Goal: Navigation & Orientation: Find specific page/section

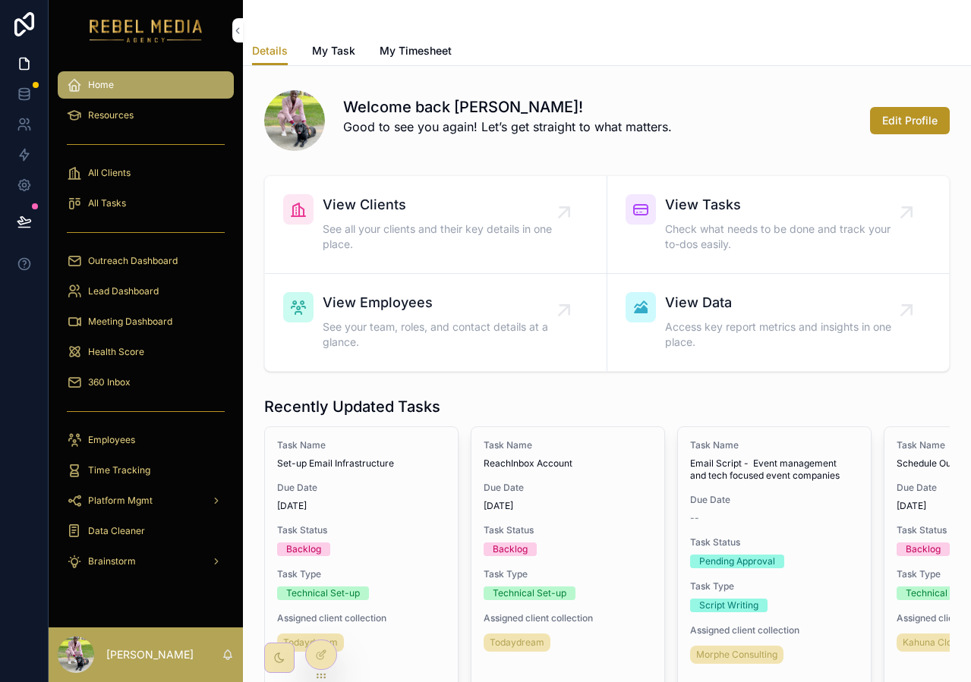
click at [137, 228] on div "scrollable content" at bounding box center [146, 232] width 176 height 24
click at [110, 364] on link "Health Score" at bounding box center [146, 352] width 176 height 27
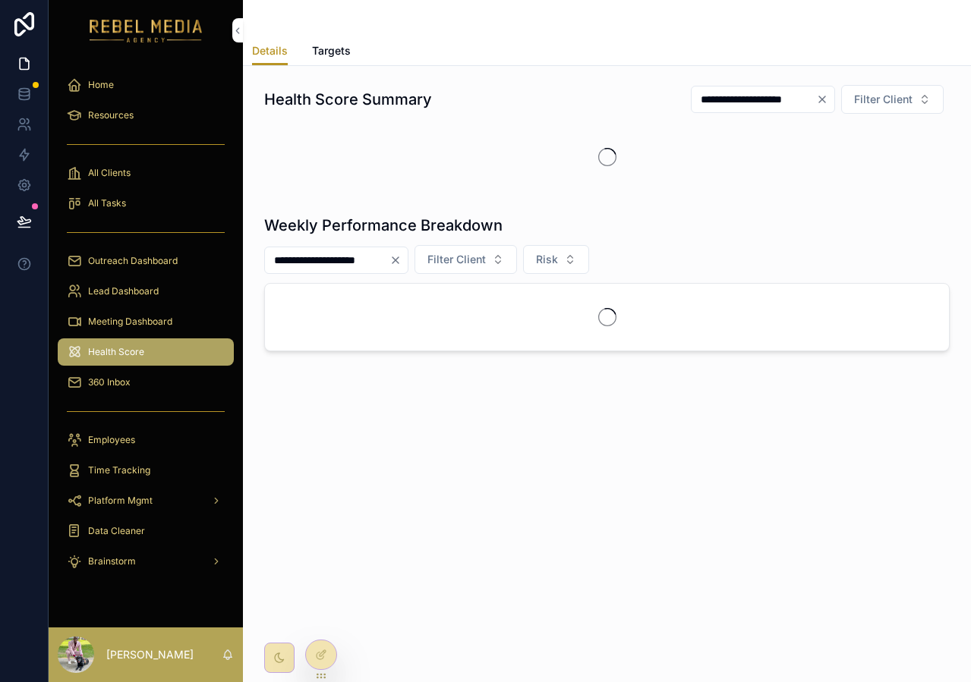
click at [115, 393] on div "360 Inbox" at bounding box center [146, 382] width 158 height 24
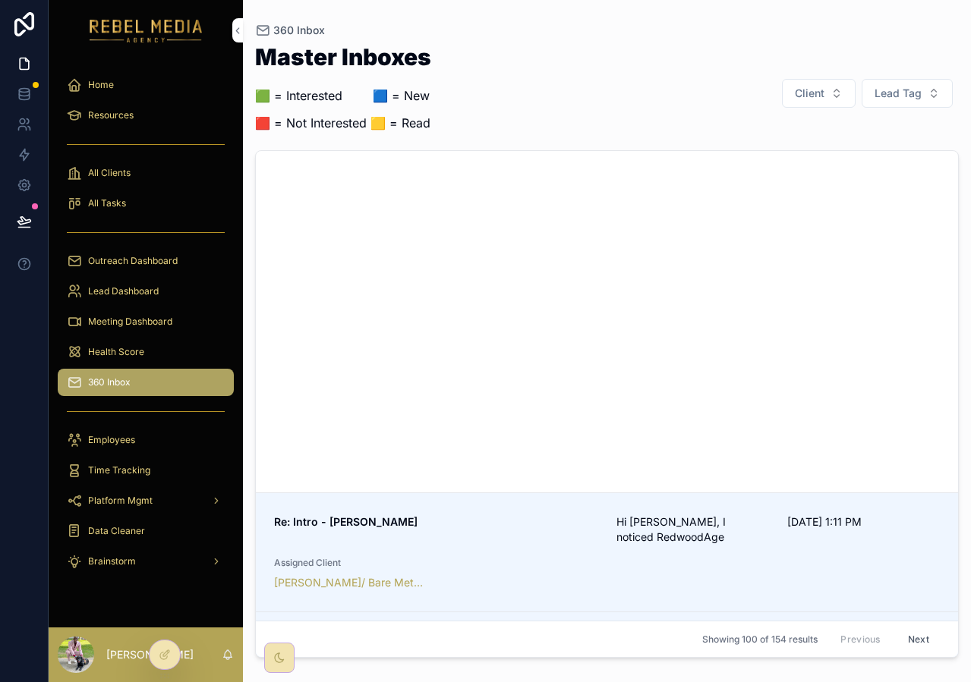
scroll to position [2020, 0]
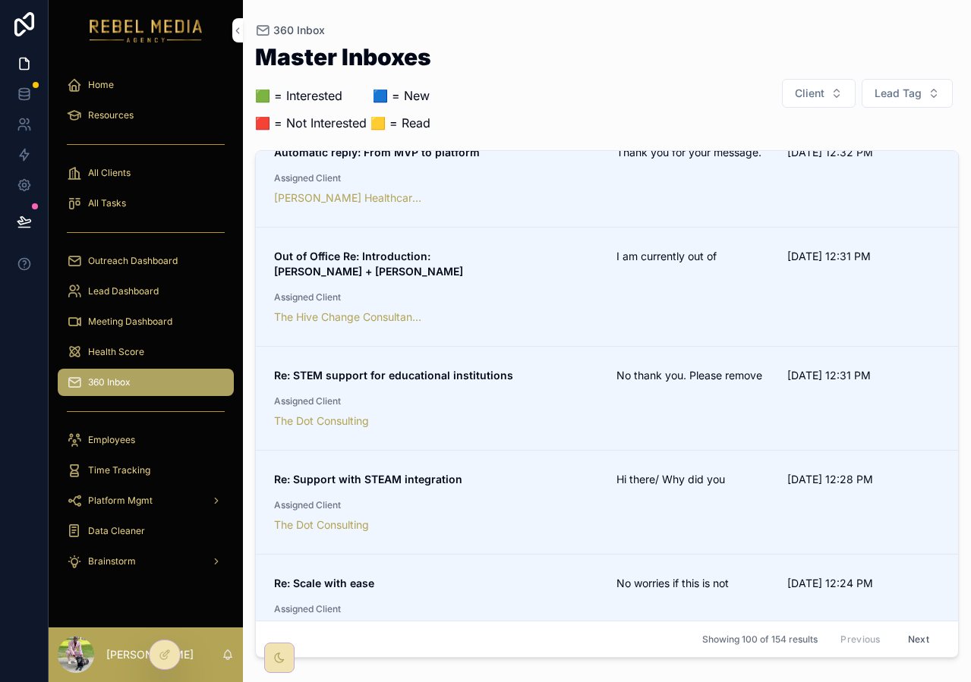
click at [175, 320] on div "Meeting Dashboard" at bounding box center [146, 322] width 158 height 24
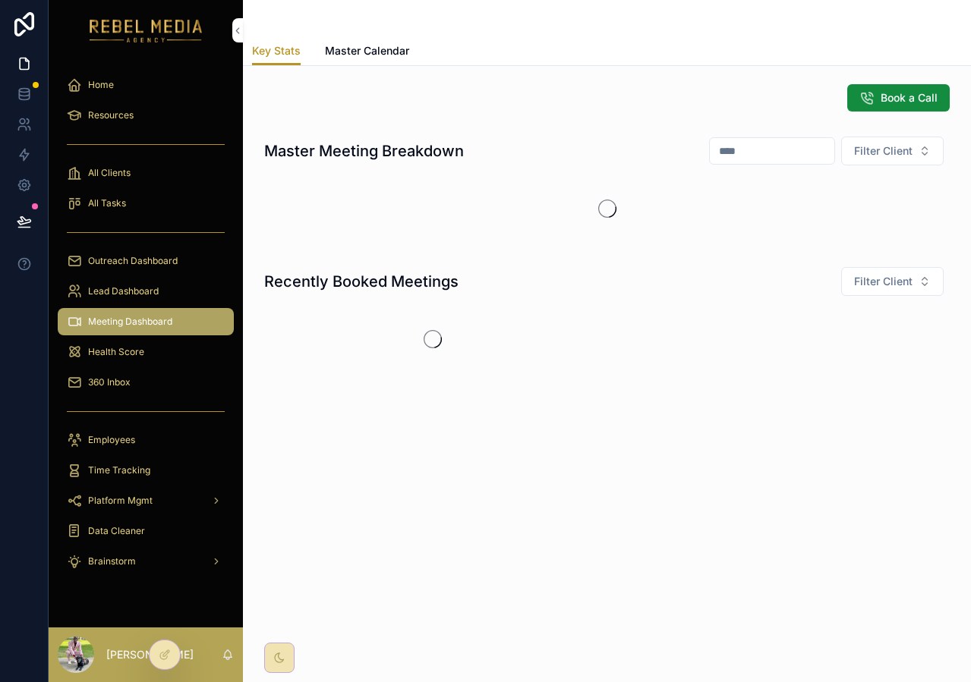
click at [139, 350] on span "Health Score" at bounding box center [116, 352] width 56 height 12
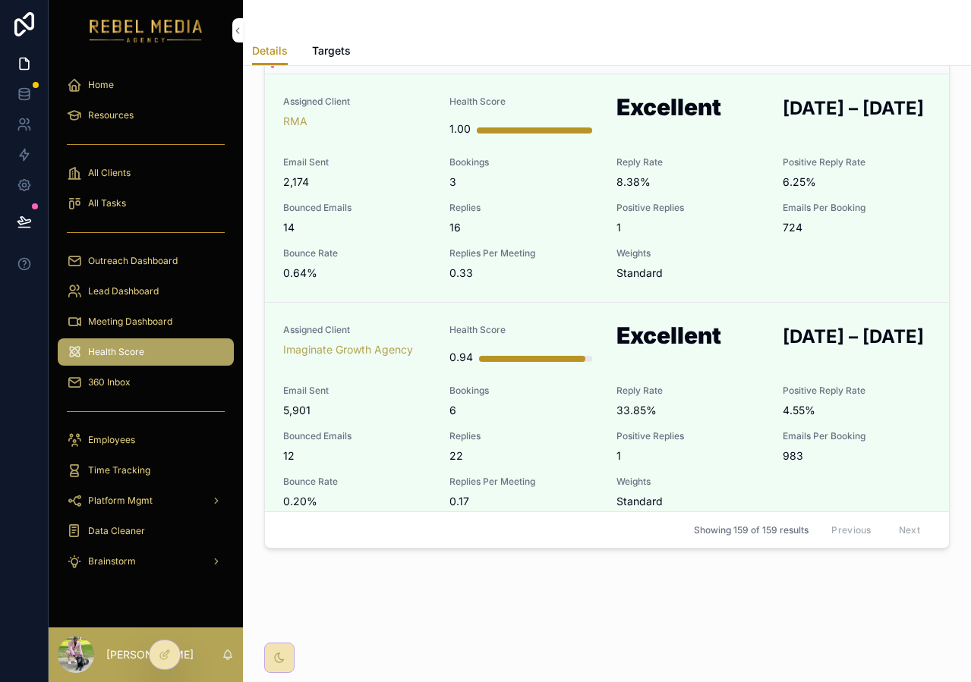
click at [115, 316] on span "Meeting Dashboard" at bounding box center [130, 322] width 84 height 12
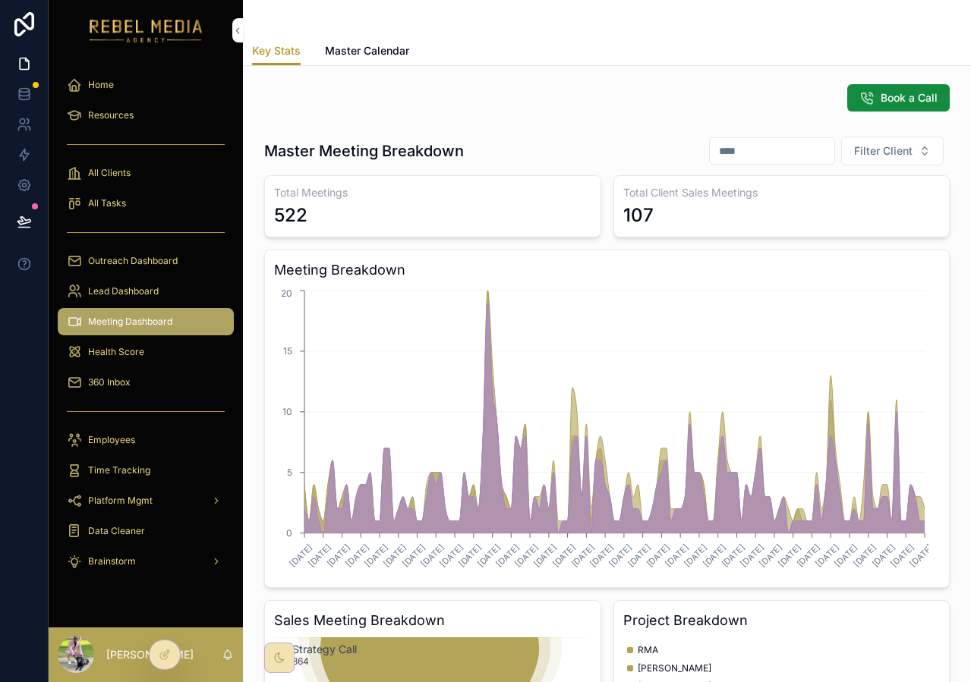
click at [357, 62] on link "Master Calendar" at bounding box center [367, 52] width 84 height 30
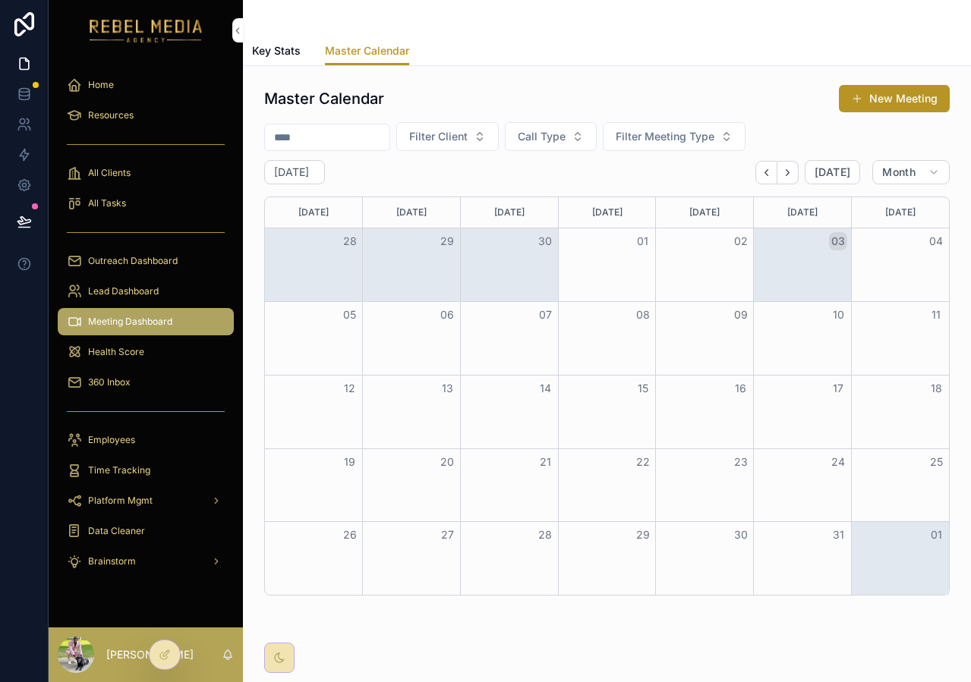
click at [351, 47] on span "Master Calendar" at bounding box center [367, 50] width 84 height 15
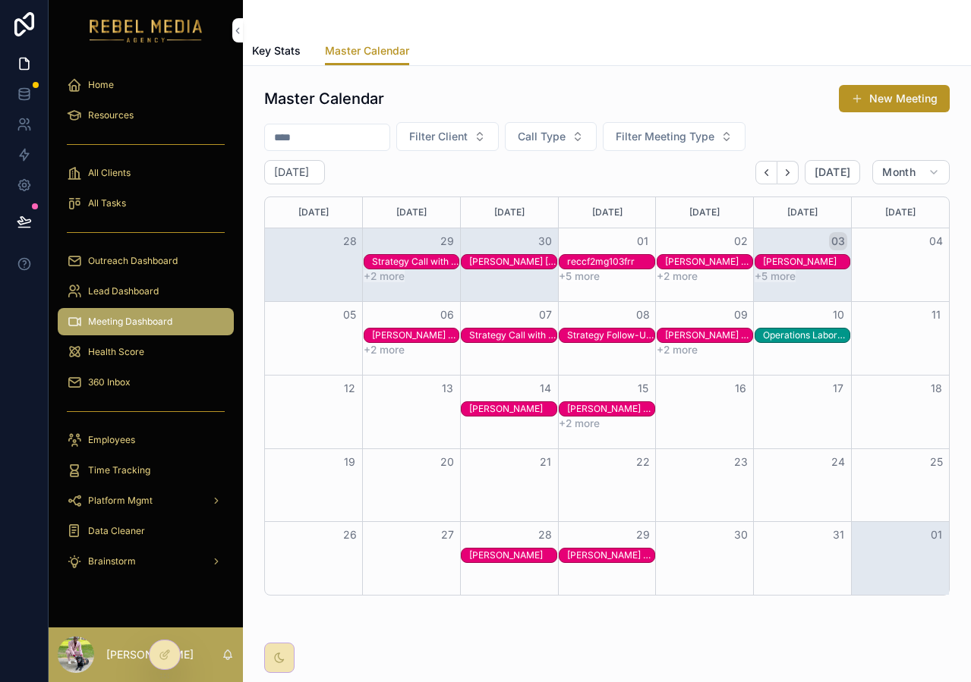
click at [728, 150] on button "Filter Meeting Type" at bounding box center [674, 136] width 143 height 29
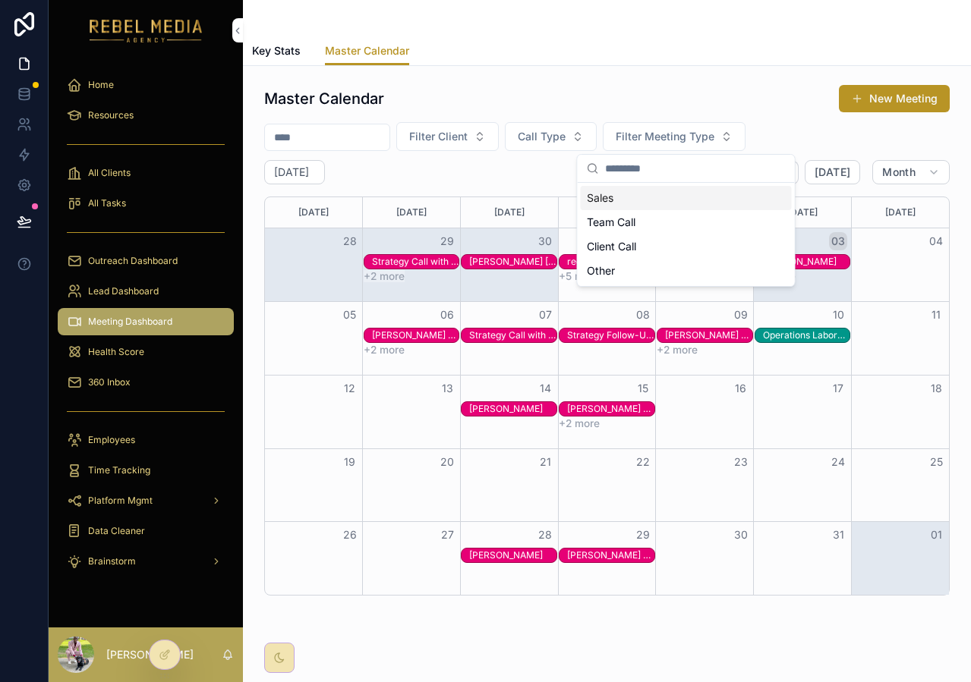
click at [694, 140] on span "Filter Meeting Type" at bounding box center [665, 136] width 99 height 15
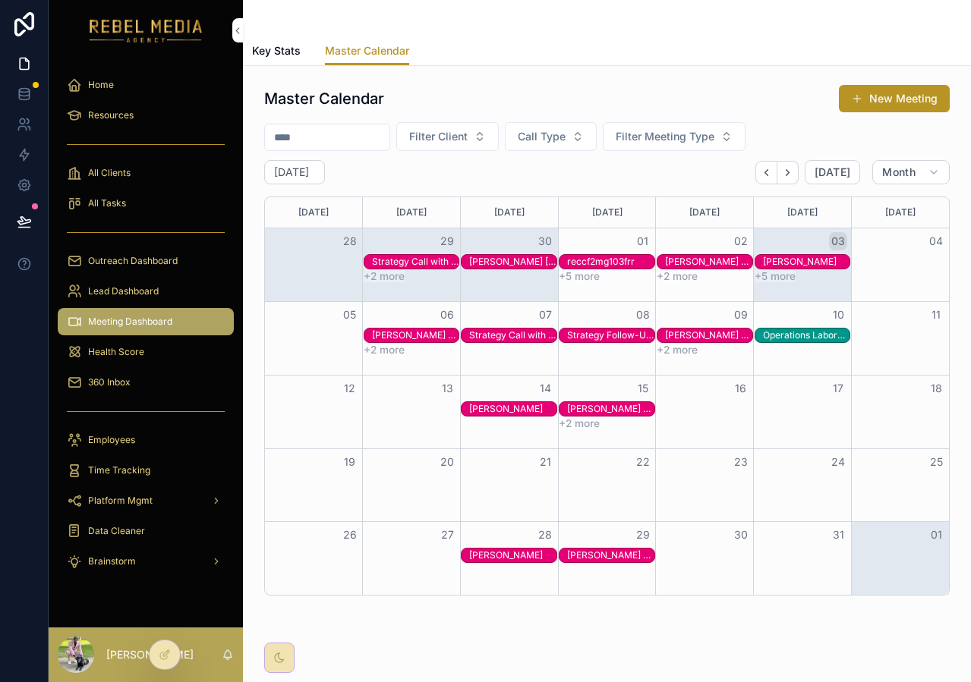
click at [564, 139] on span "Call Type" at bounding box center [542, 136] width 48 height 15
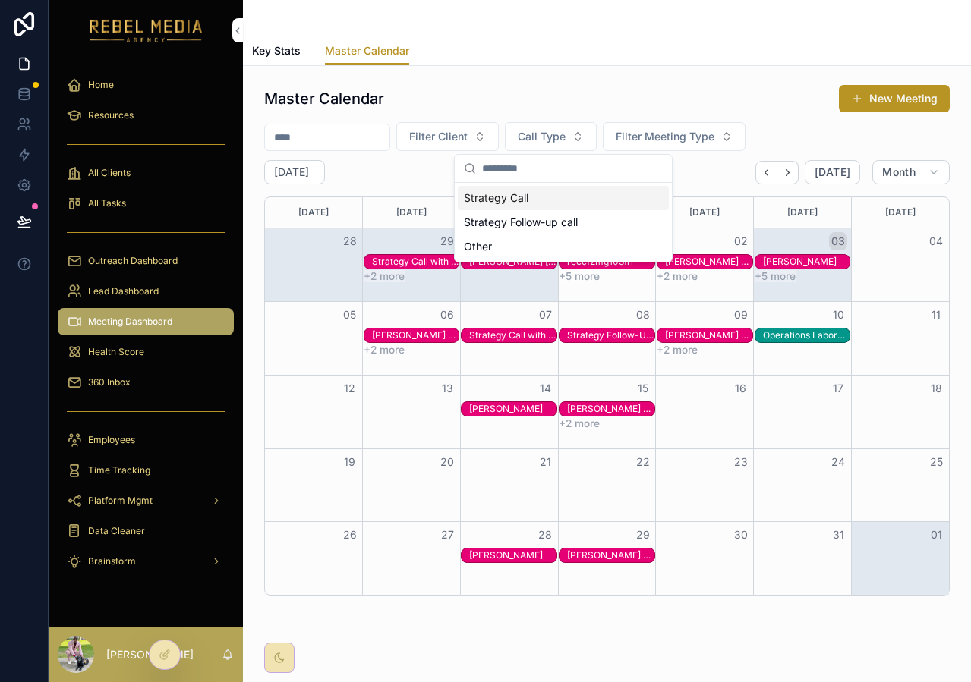
click at [581, 109] on div "Master Calendar New Meeting" at bounding box center [606, 98] width 685 height 29
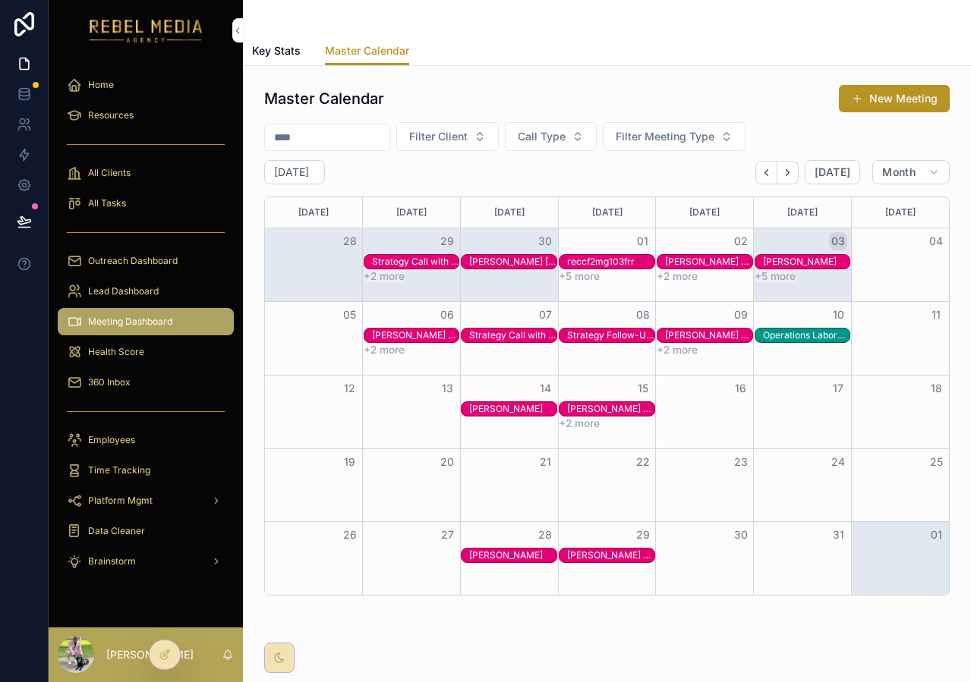
click at [565, 129] on span "Call Type" at bounding box center [542, 136] width 48 height 15
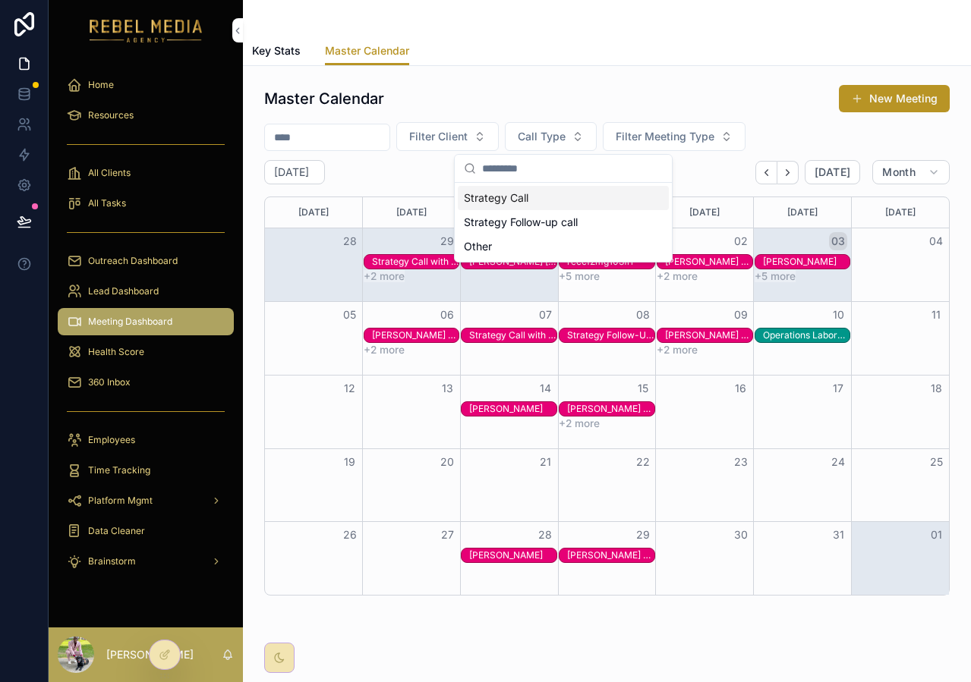
click at [537, 109] on div "Master Calendar New Meeting" at bounding box center [606, 98] width 685 height 29
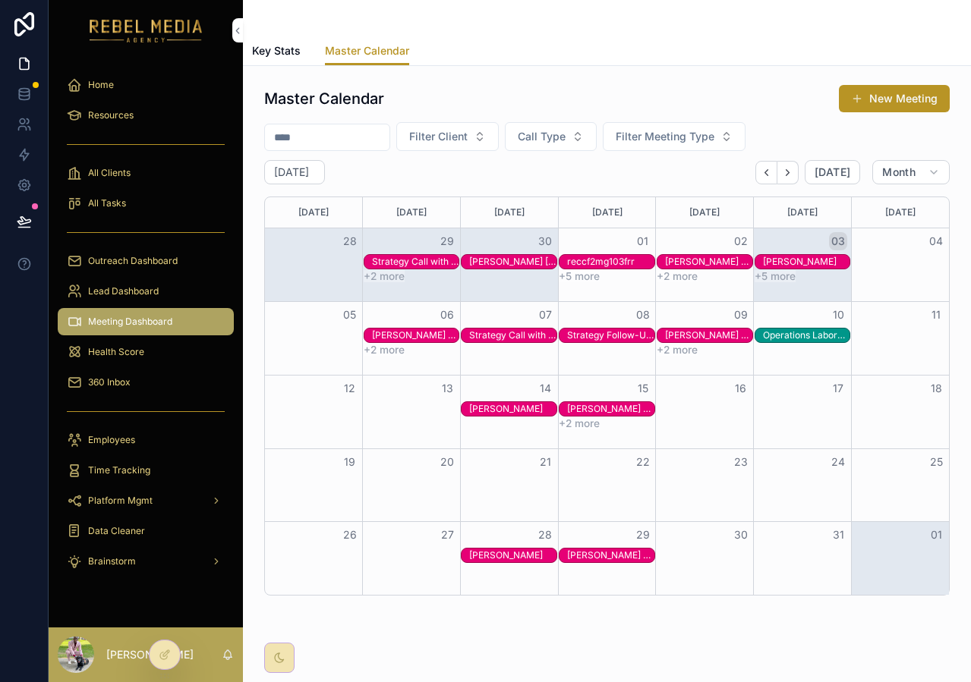
click at [696, 134] on span "Filter Meeting Type" at bounding box center [665, 136] width 99 height 15
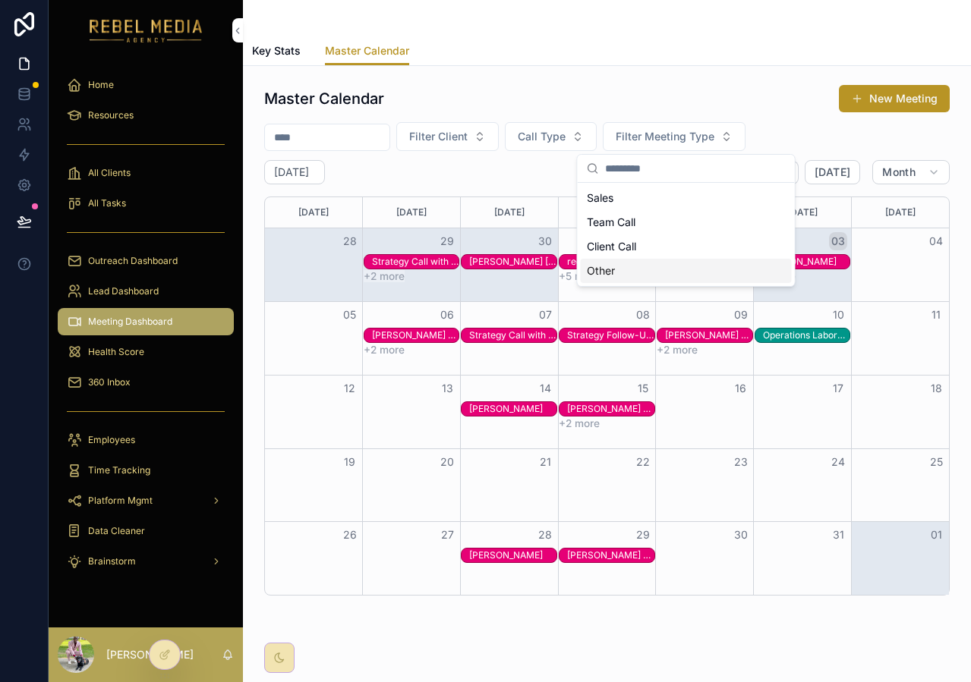
click at [627, 274] on div "Other" at bounding box center [686, 271] width 211 height 24
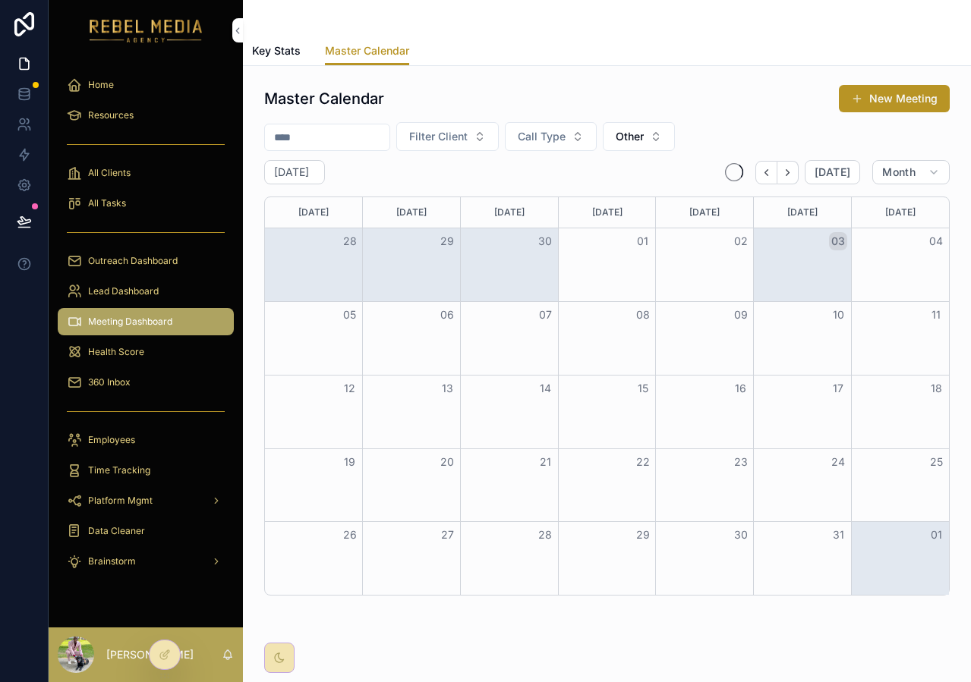
click at [662, 147] on button "Other" at bounding box center [639, 136] width 72 height 29
click at [619, 276] on div "Client Call" at bounding box center [651, 271] width 211 height 24
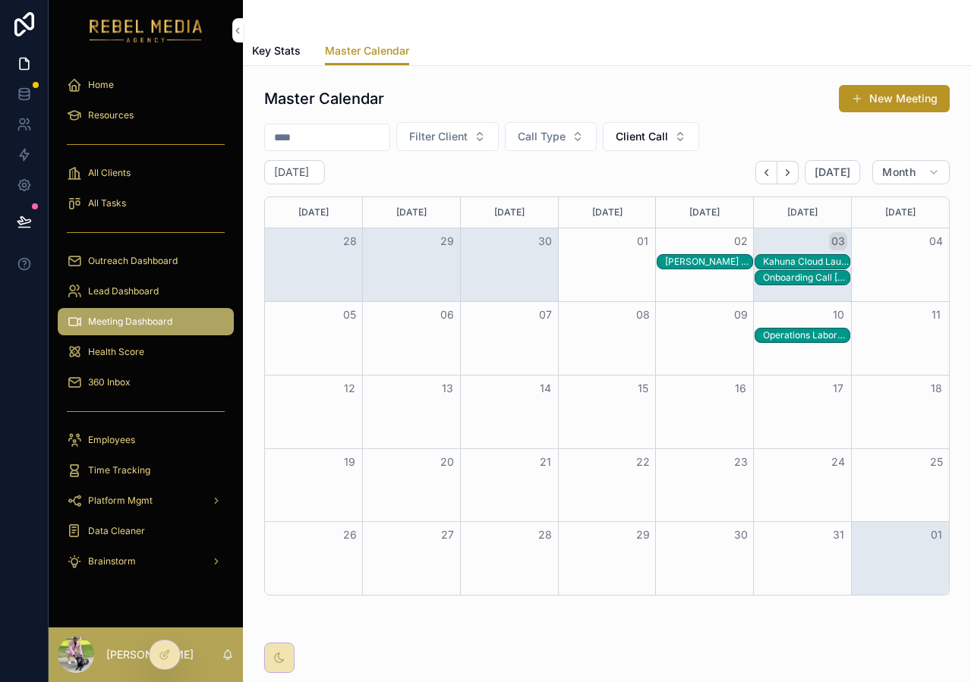
click at [771, 85] on div "Master Calendar New Meeting" at bounding box center [606, 98] width 685 height 29
click at [732, 238] on button "02" at bounding box center [741, 241] width 18 height 18
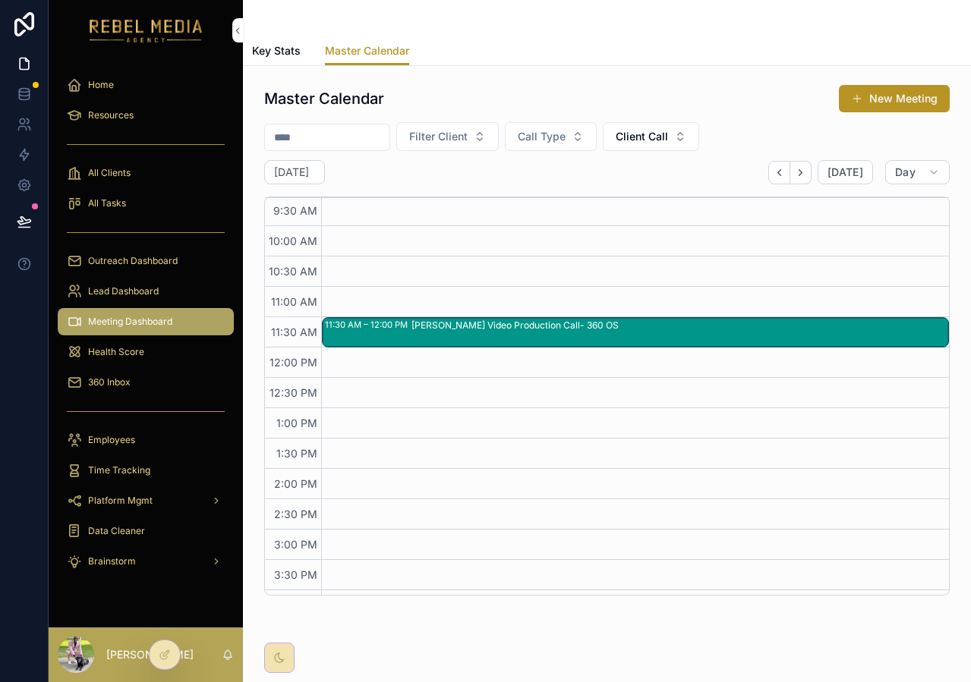
scroll to position [213, 0]
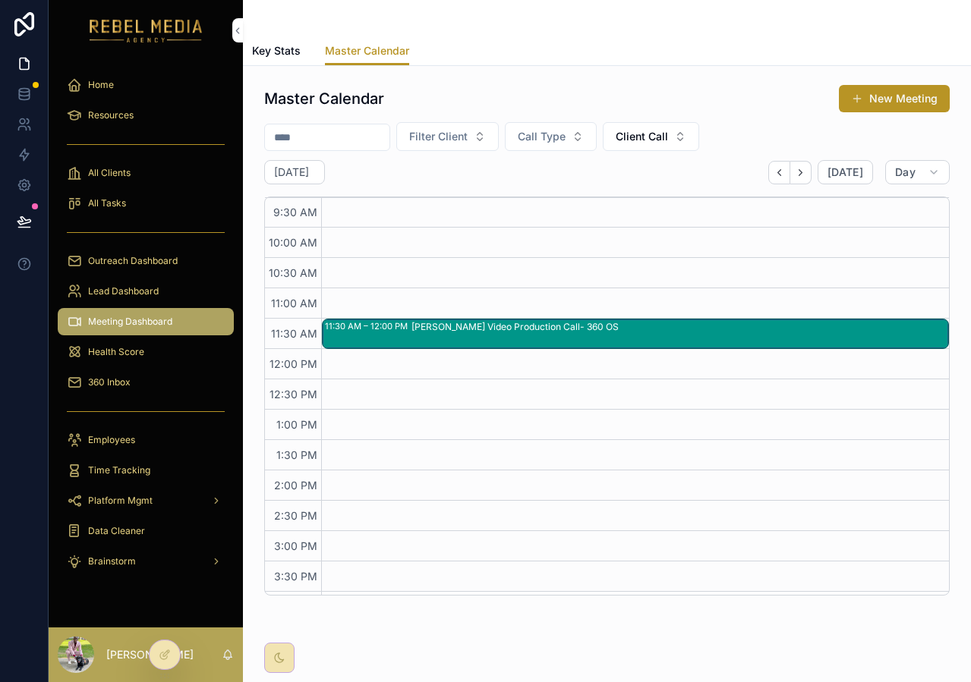
click at [798, 175] on icon "Next" at bounding box center [800, 172] width 11 height 11
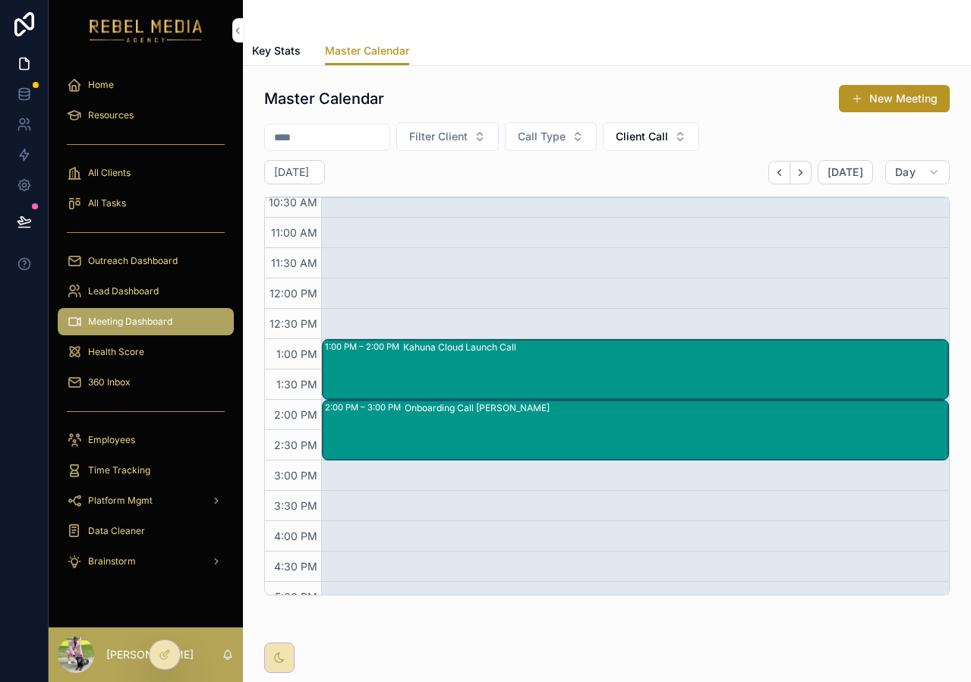
scroll to position [288, 0]
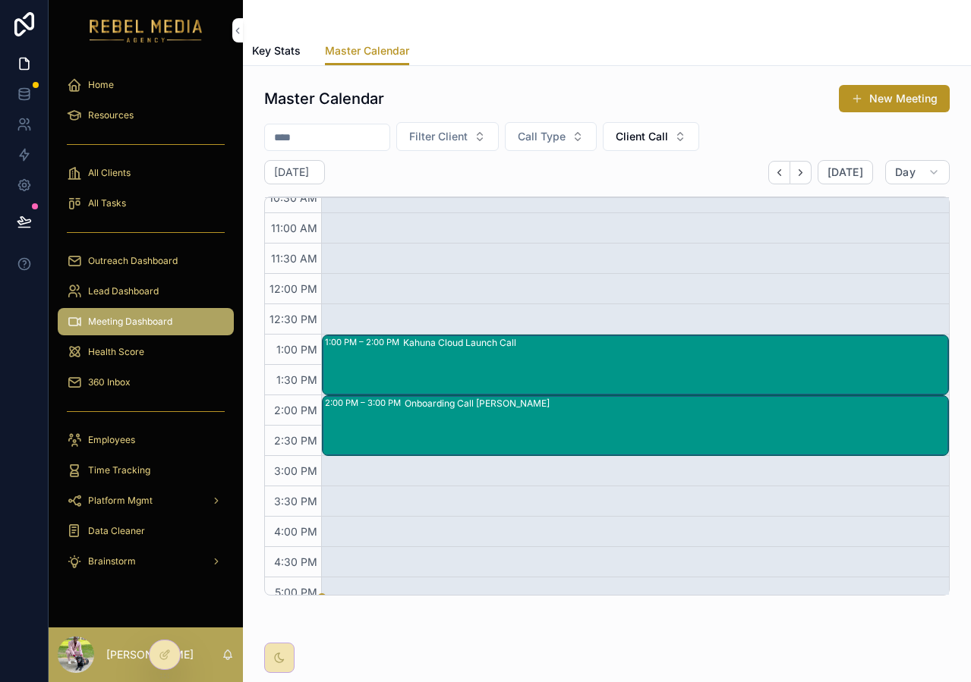
click at [501, 356] on div "Kahuna Cloud Launch Call" at bounding box center [675, 365] width 544 height 58
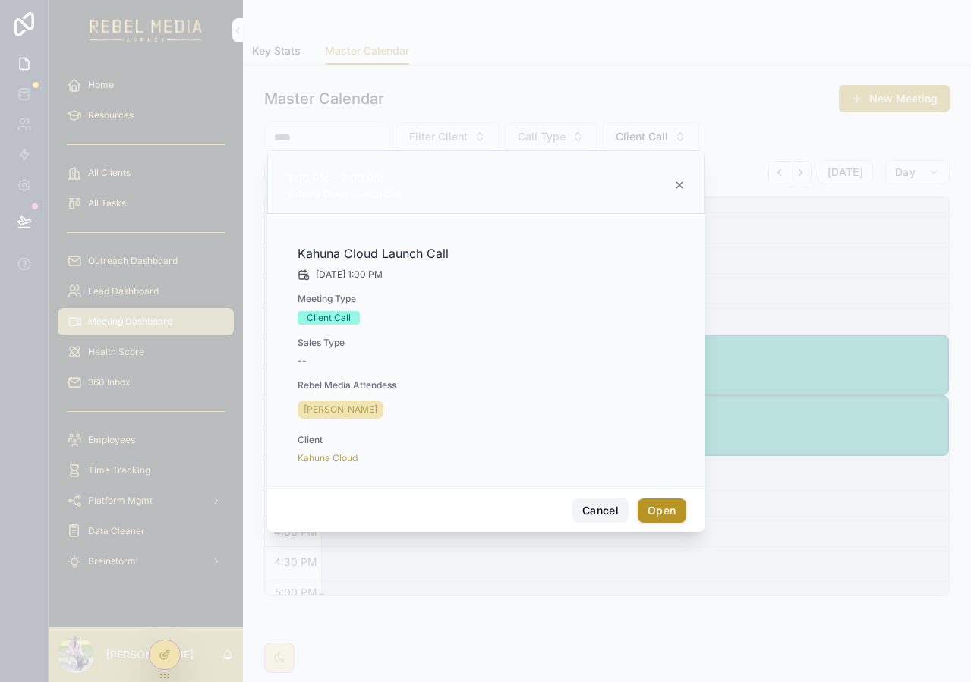
click at [605, 499] on button "Cancel" at bounding box center [600, 511] width 56 height 24
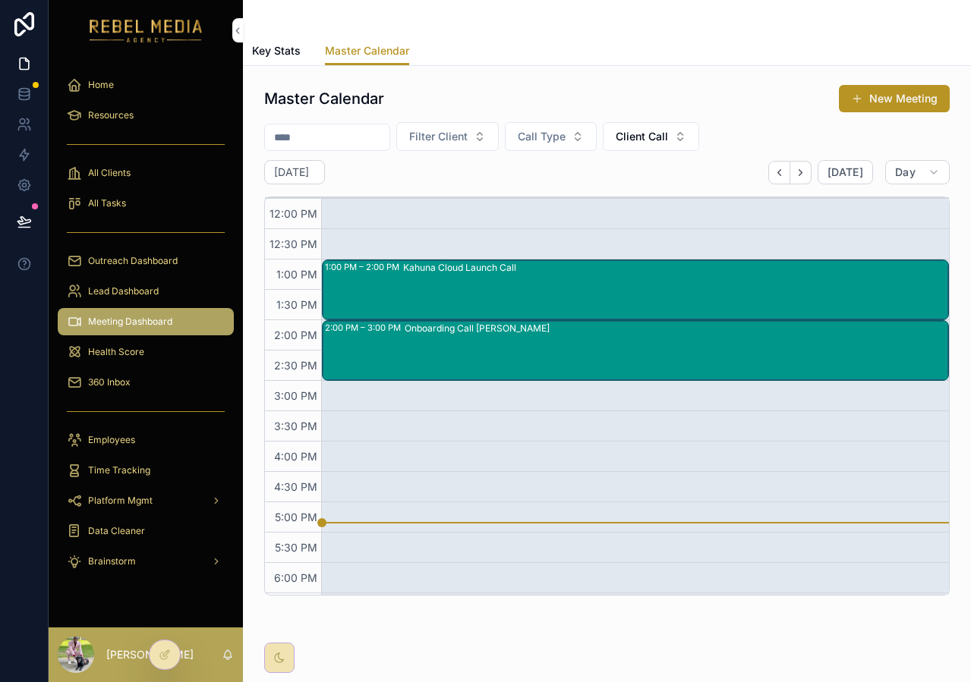
scroll to position [513, 0]
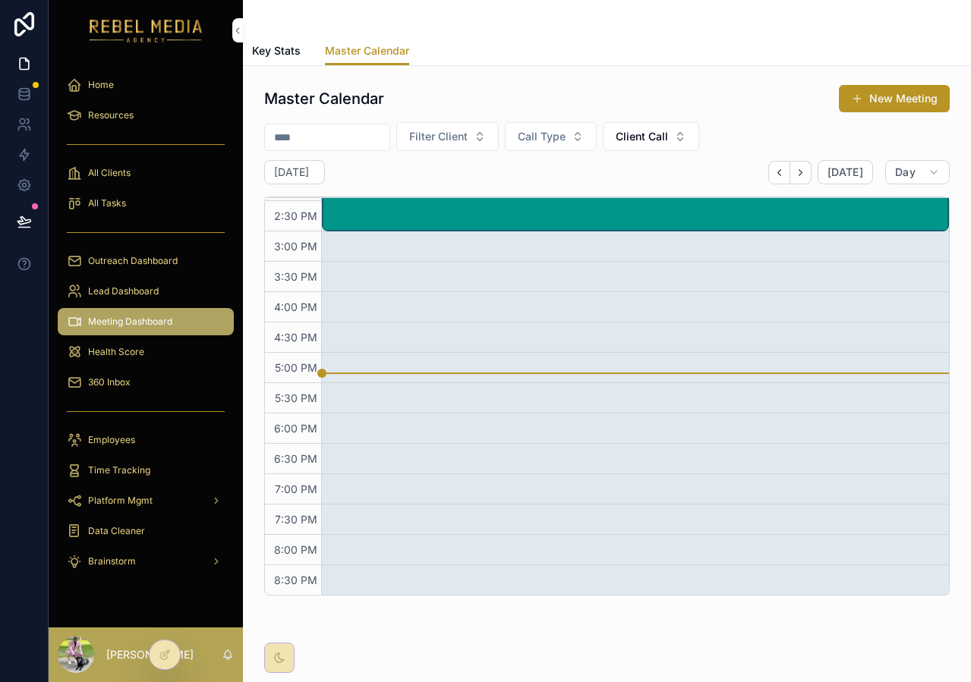
click at [797, 170] on icon "Next" at bounding box center [800, 172] width 11 height 11
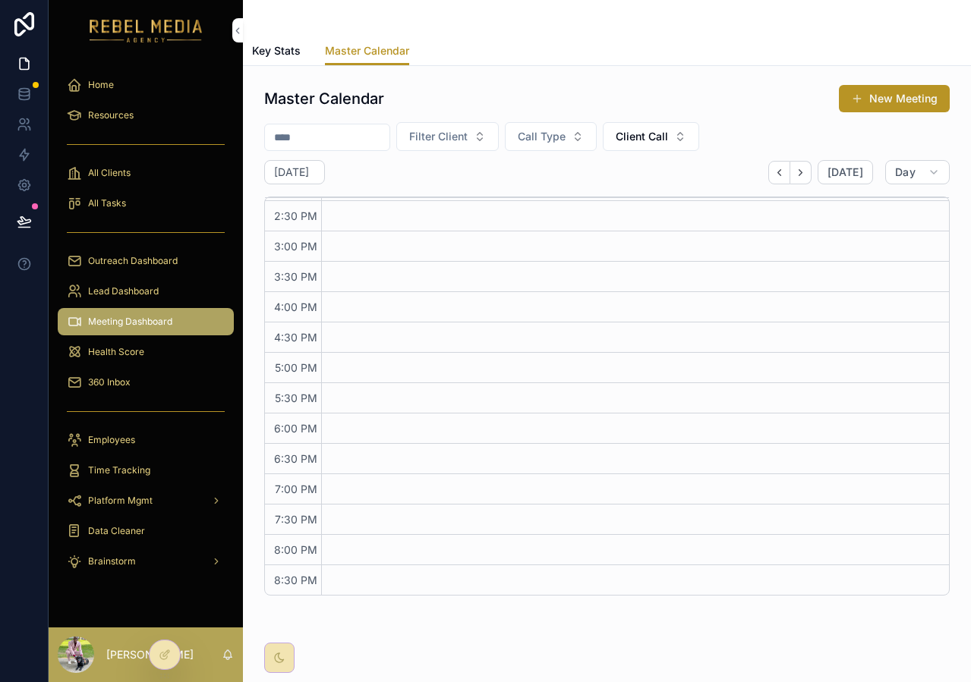
click at [775, 175] on icon "Back" at bounding box center [778, 172] width 11 height 11
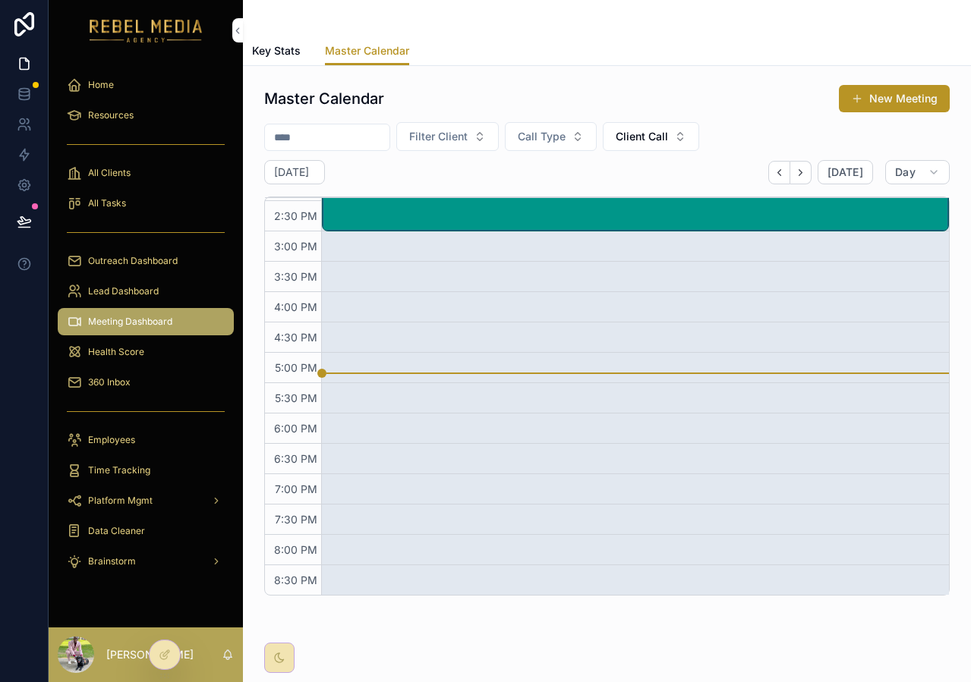
click at [775, 175] on icon "Back" at bounding box center [778, 172] width 11 height 11
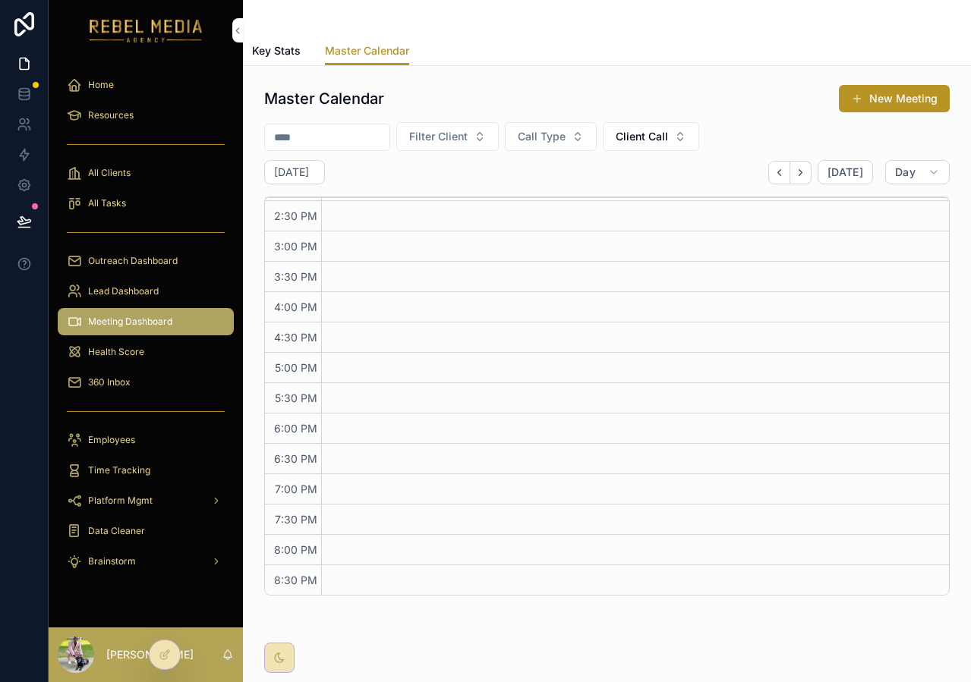
click at [795, 172] on icon "Next" at bounding box center [800, 172] width 11 height 11
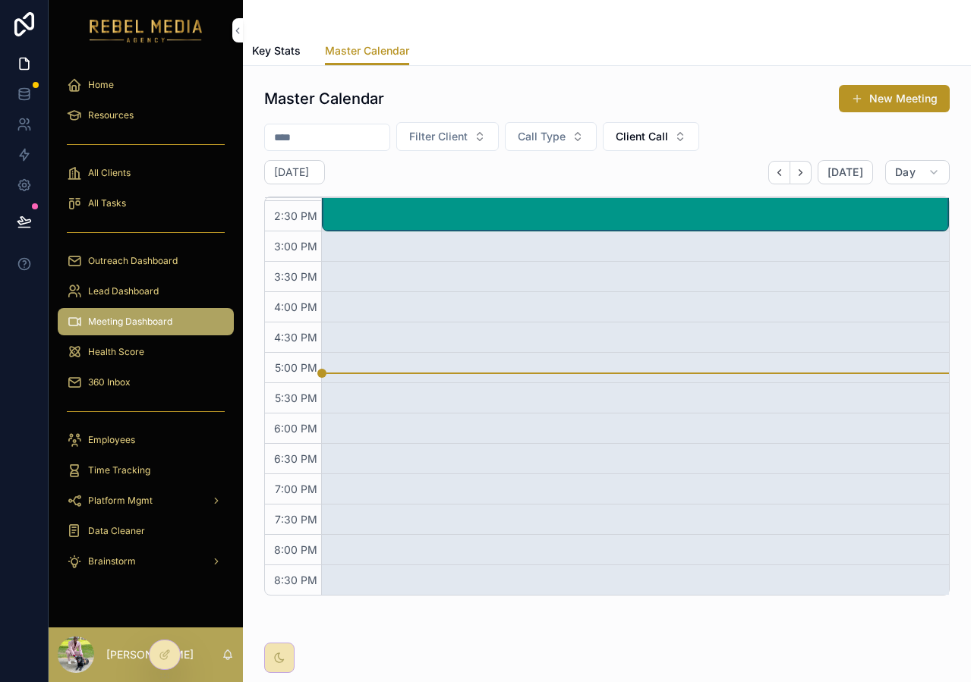
click at [773, 173] on icon "Back" at bounding box center [778, 172] width 11 height 11
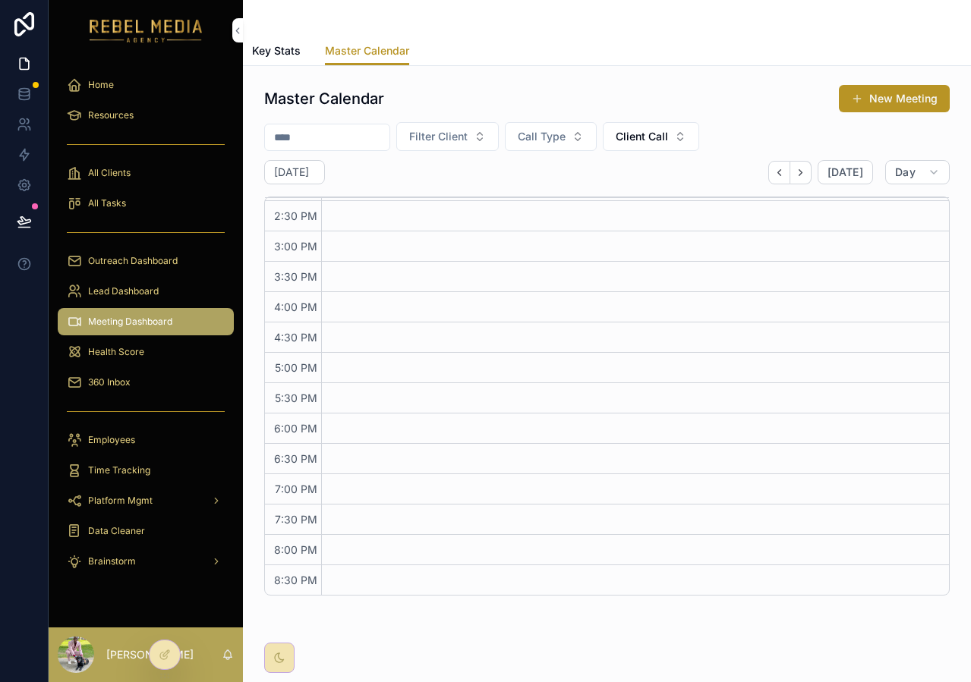
click at [668, 140] on span "Client Call" at bounding box center [642, 136] width 52 height 15
click at [631, 206] on div "None" at bounding box center [662, 198] width 211 height 24
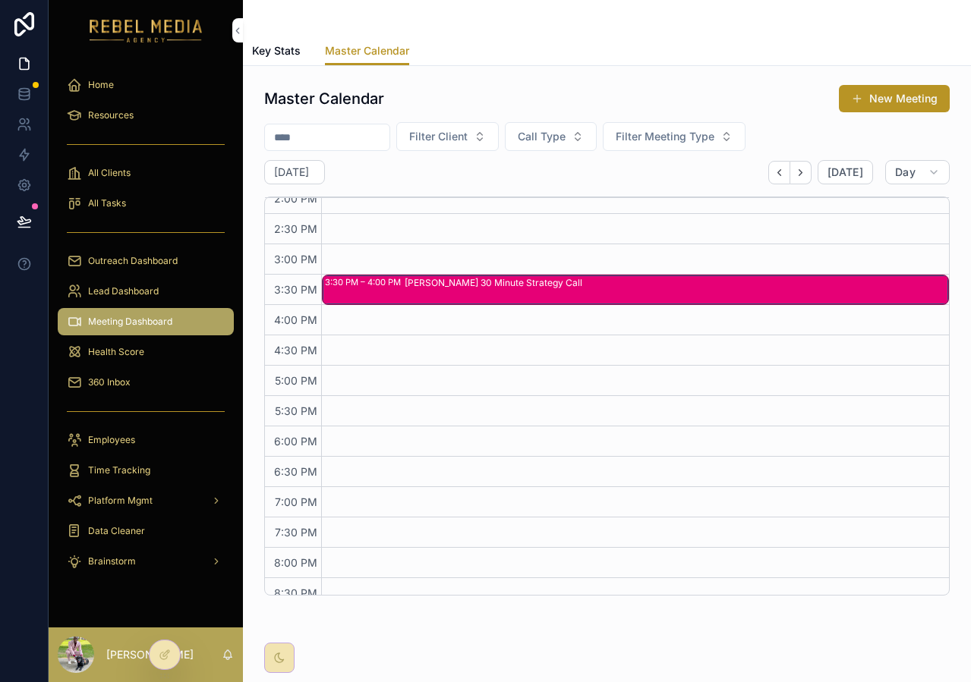
scroll to position [513, 0]
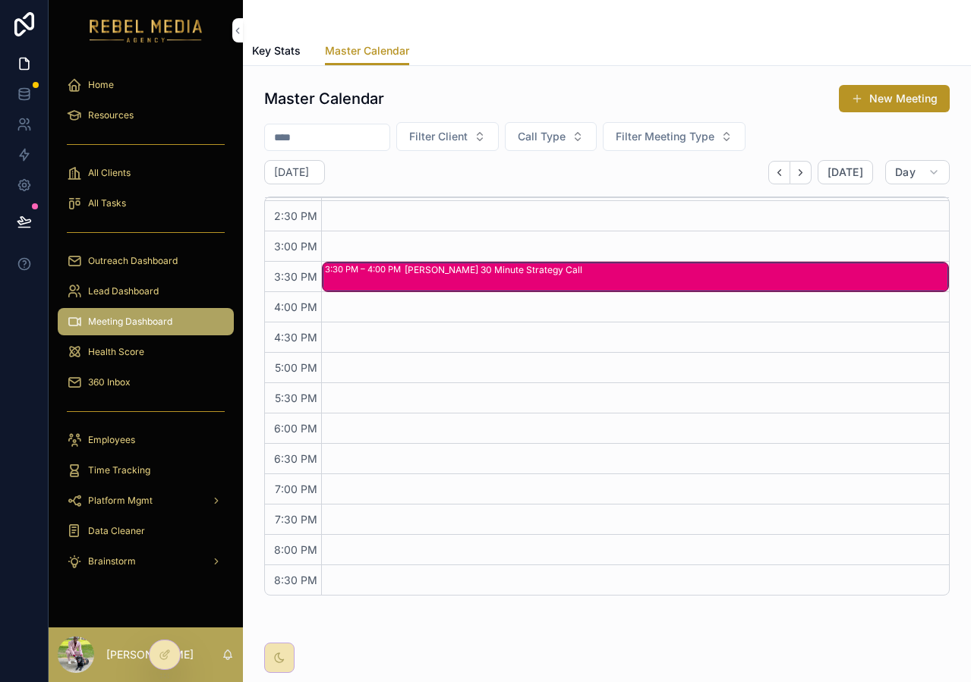
click at [741, 153] on div "Master Calendar New Meeting Filter Client Call Type Filter Meeting Type [DATE] …" at bounding box center [606, 340] width 685 height 512
click at [704, 139] on span "Filter Meeting Type" at bounding box center [665, 136] width 99 height 15
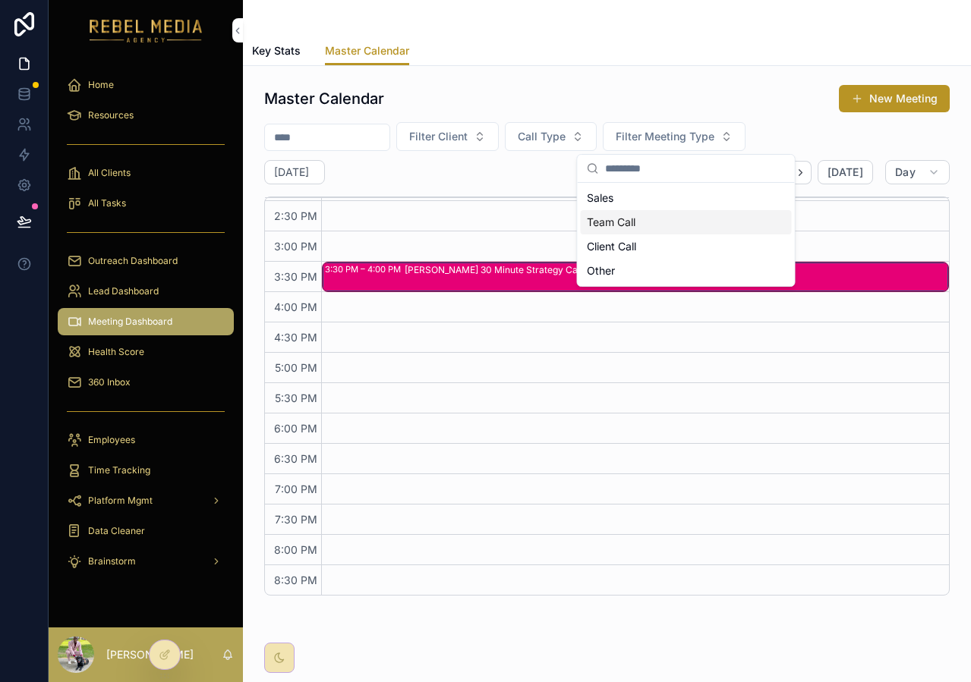
click at [644, 219] on div "Team Call" at bounding box center [686, 222] width 211 height 24
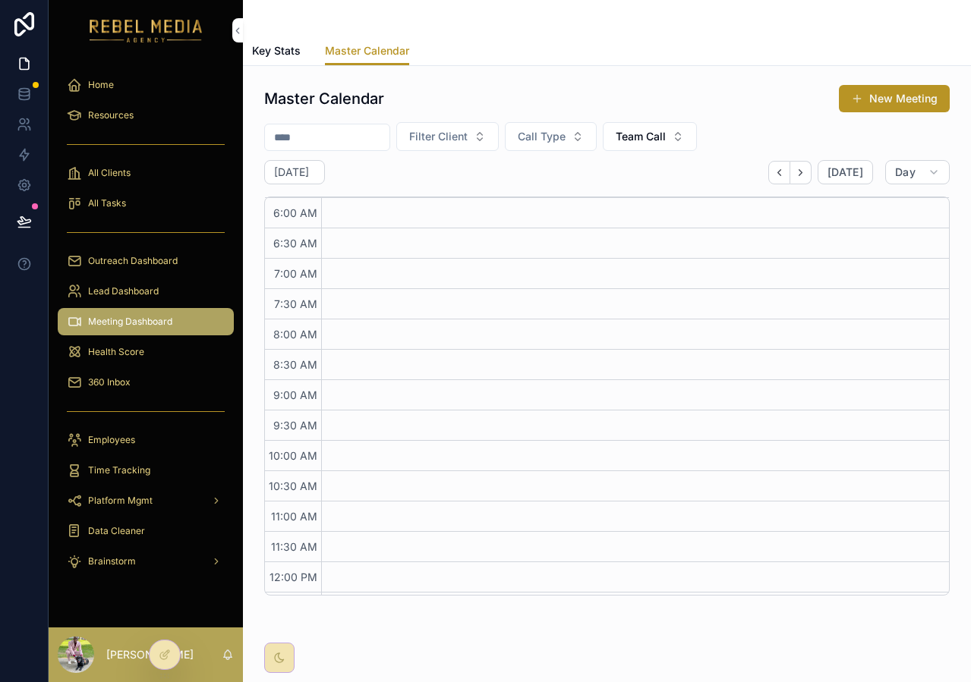
click at [658, 148] on button "Team Call" at bounding box center [650, 136] width 94 height 29
click at [603, 308] on div "None Sales Team Call Client Call Other" at bounding box center [661, 247] width 217 height 128
click at [598, 285] on div "Other" at bounding box center [661, 295] width 211 height 24
click at [799, 171] on button "Next" at bounding box center [800, 173] width 21 height 24
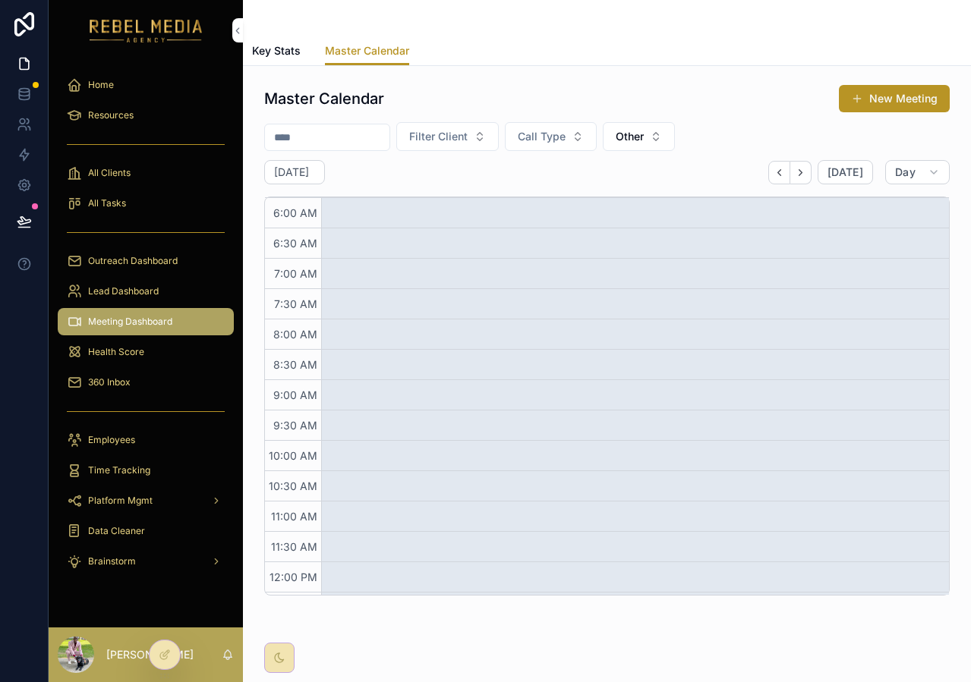
click at [644, 129] on span "Other" at bounding box center [630, 136] width 28 height 15
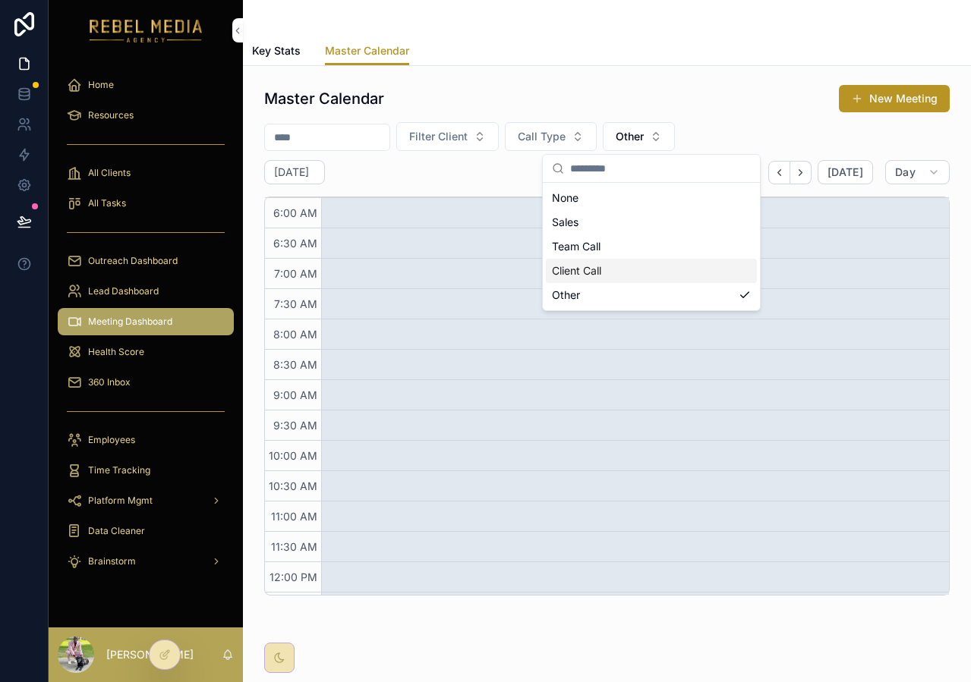
click at [625, 279] on div "Client Call" at bounding box center [651, 271] width 211 height 24
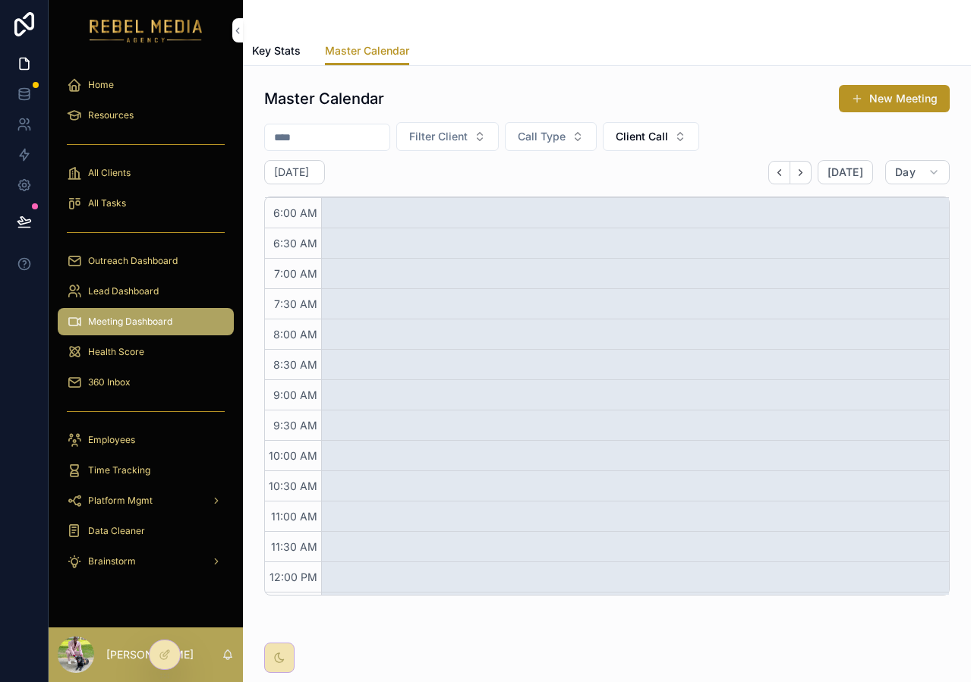
click at [646, 131] on span "Client Call" at bounding box center [642, 136] width 52 height 15
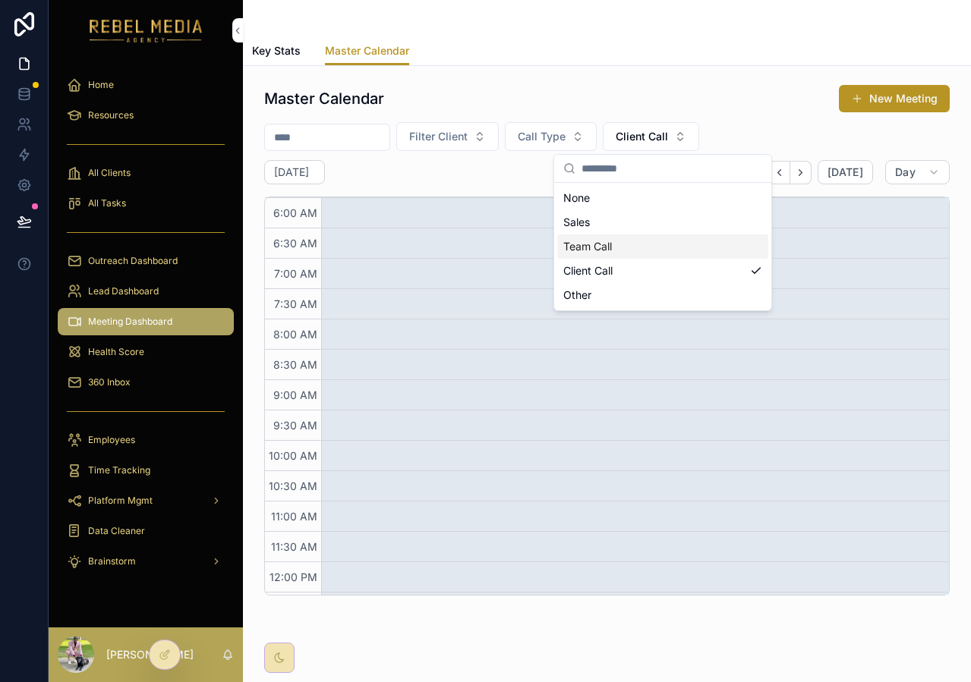
click at [622, 257] on div "Team Call" at bounding box center [662, 247] width 211 height 24
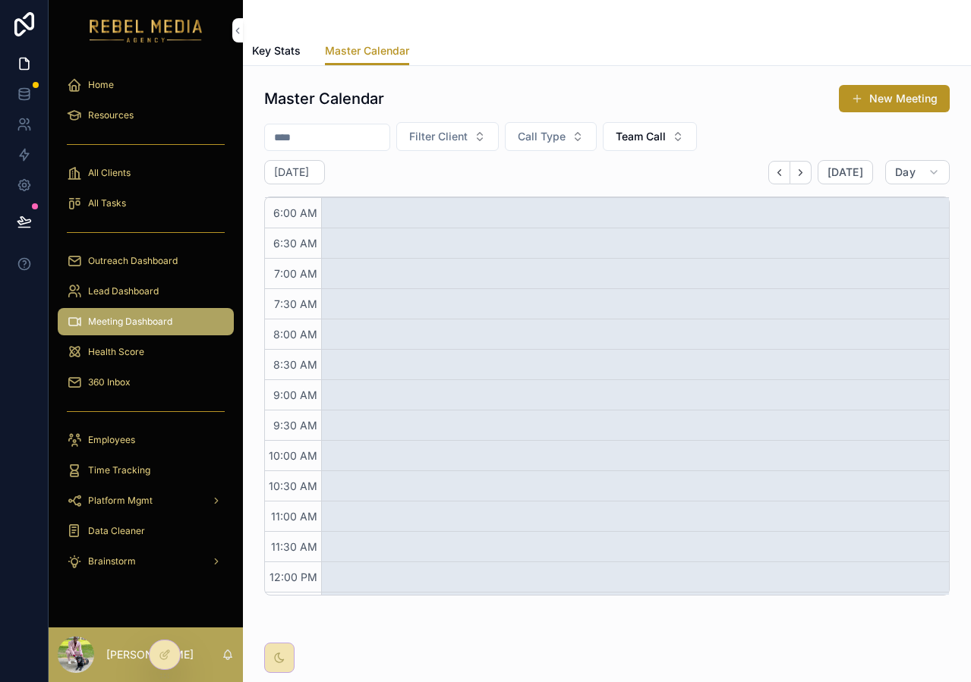
click at [663, 133] on span "Team Call" at bounding box center [641, 136] width 50 height 15
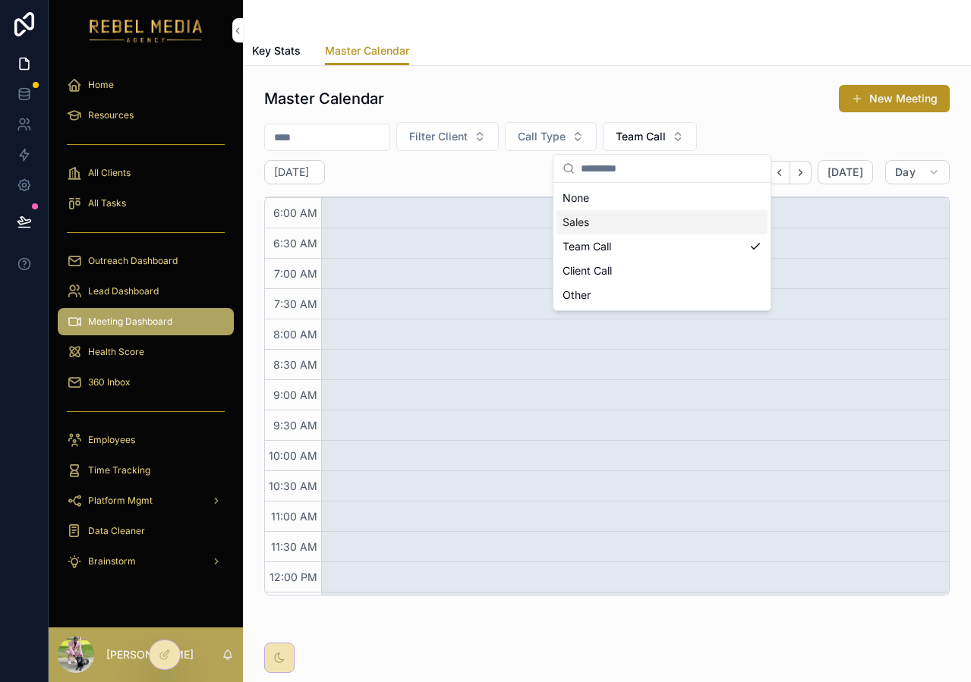
click at [615, 228] on div "Sales" at bounding box center [661, 222] width 211 height 24
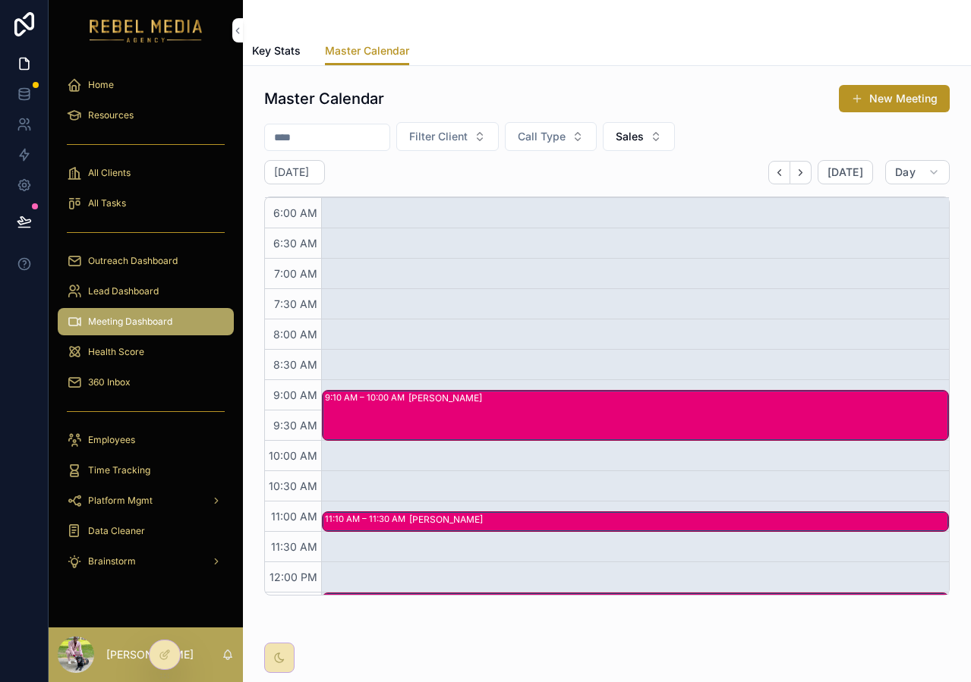
click at [644, 142] on span "Sales" at bounding box center [630, 136] width 28 height 15
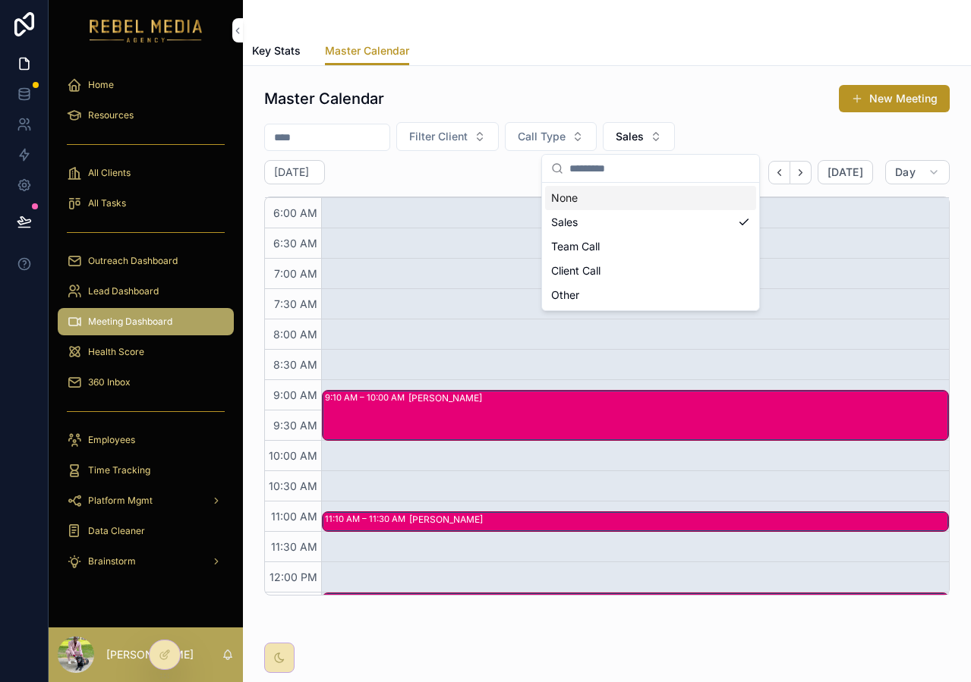
click at [603, 203] on div "None" at bounding box center [650, 198] width 211 height 24
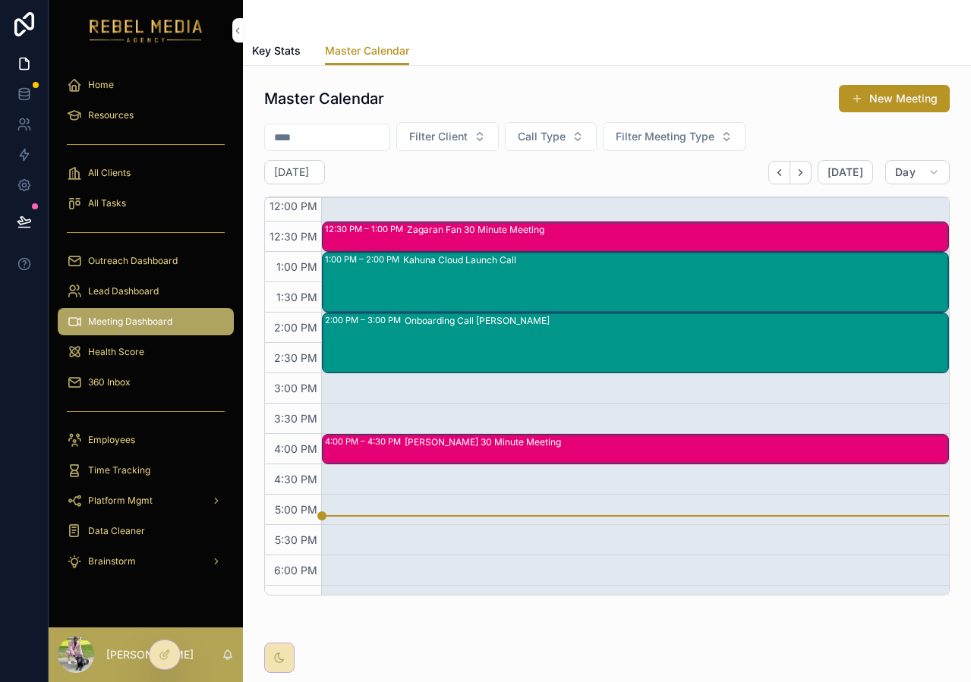
scroll to position [513, 0]
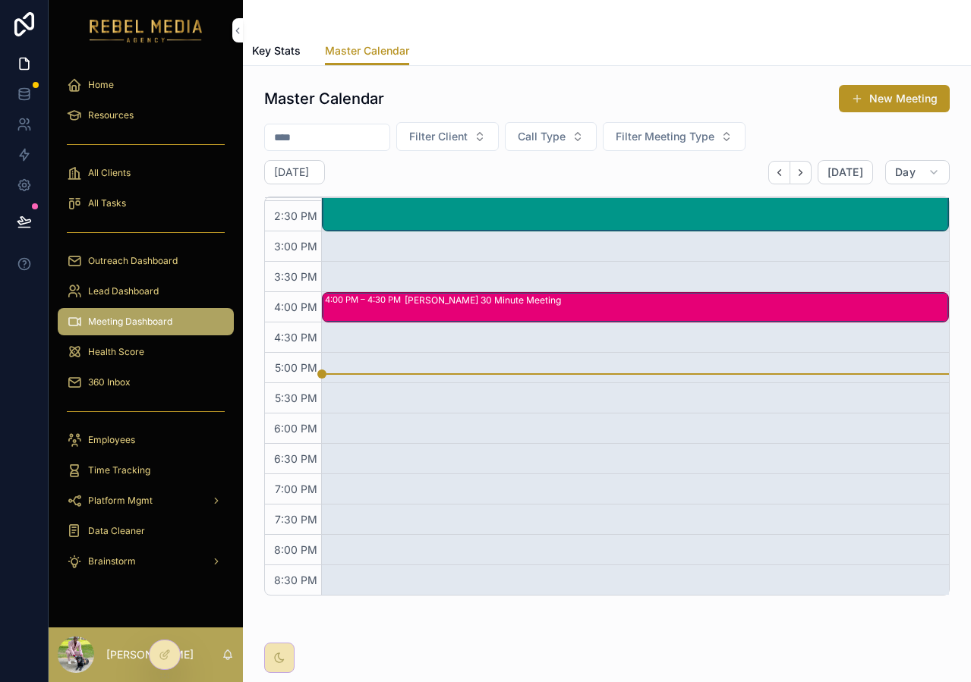
click at [298, 48] on span "Key Stats" at bounding box center [276, 50] width 49 height 15
